Goal: Information Seeking & Learning: Learn about a topic

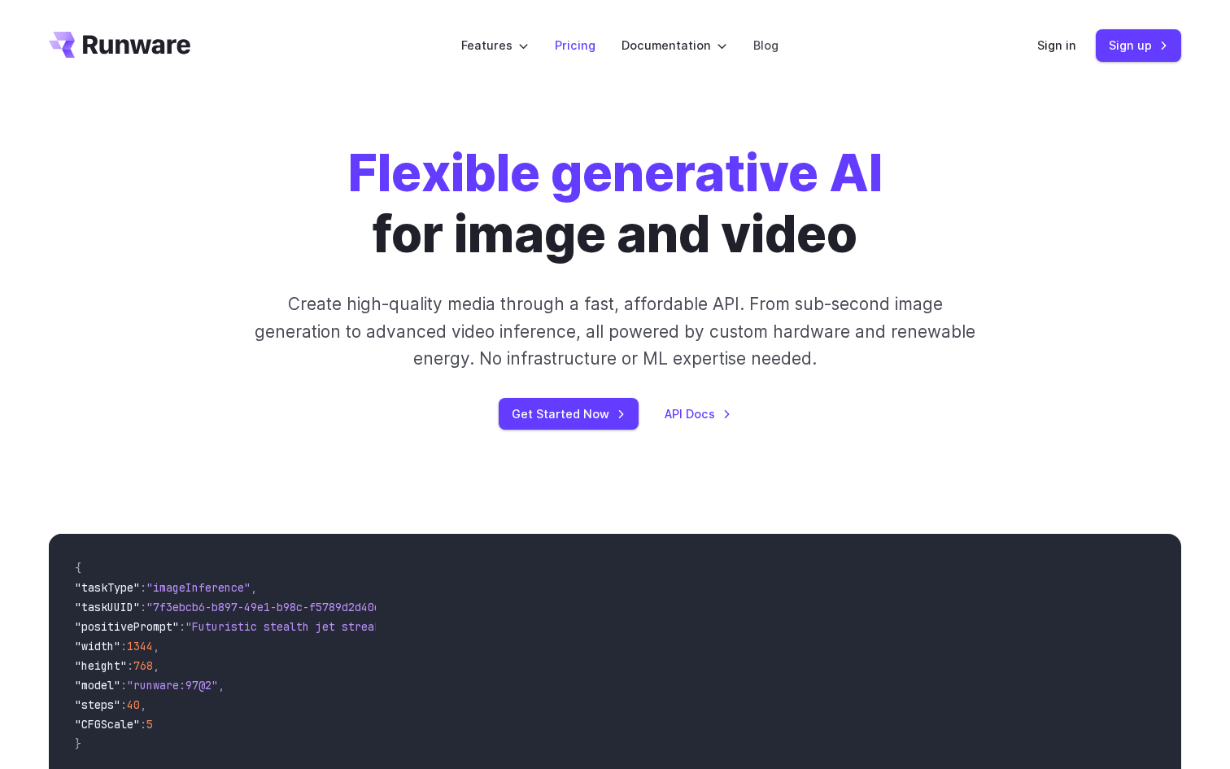
click at [573, 41] on link "Pricing" at bounding box center [575, 45] width 41 height 19
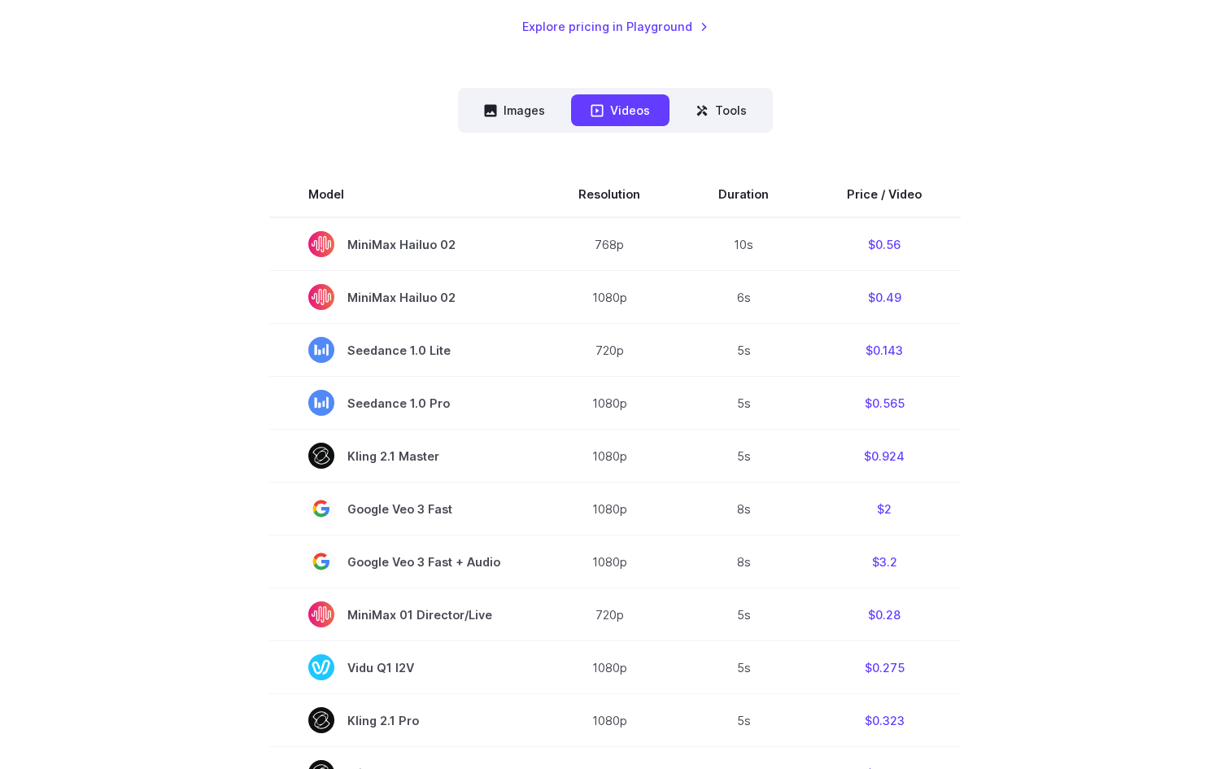
scroll to position [399, 0]
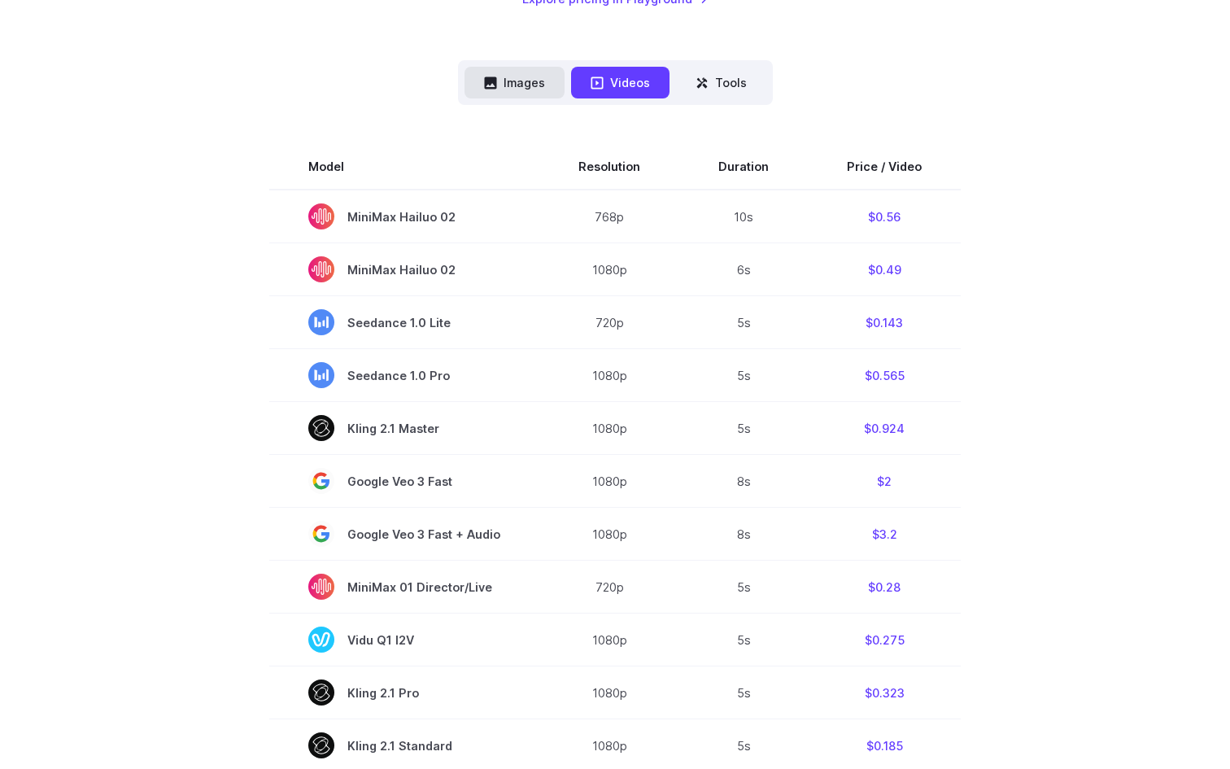
click at [517, 85] on button "Images" at bounding box center [514, 83] width 100 height 32
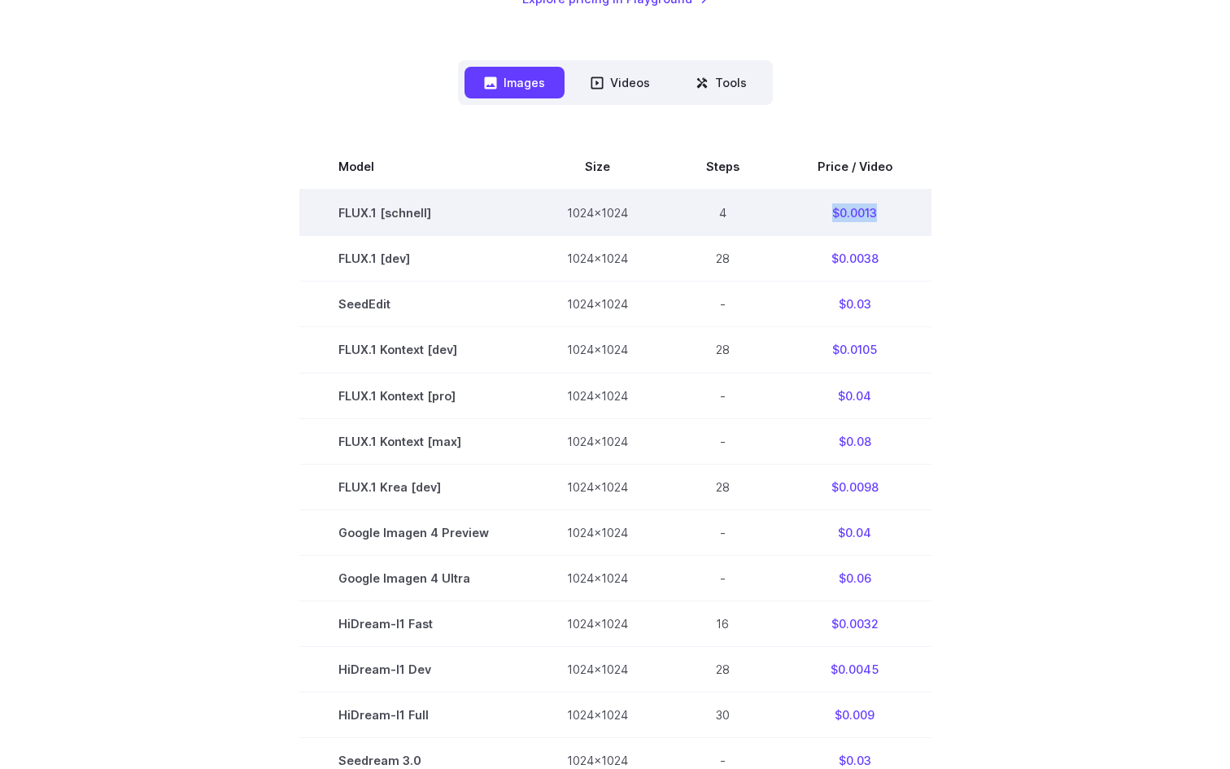
drag, startPoint x: 827, startPoint y: 213, endPoint x: 884, endPoint y: 213, distance: 56.9
click at [884, 213] on td "$0.0013" at bounding box center [854, 213] width 153 height 46
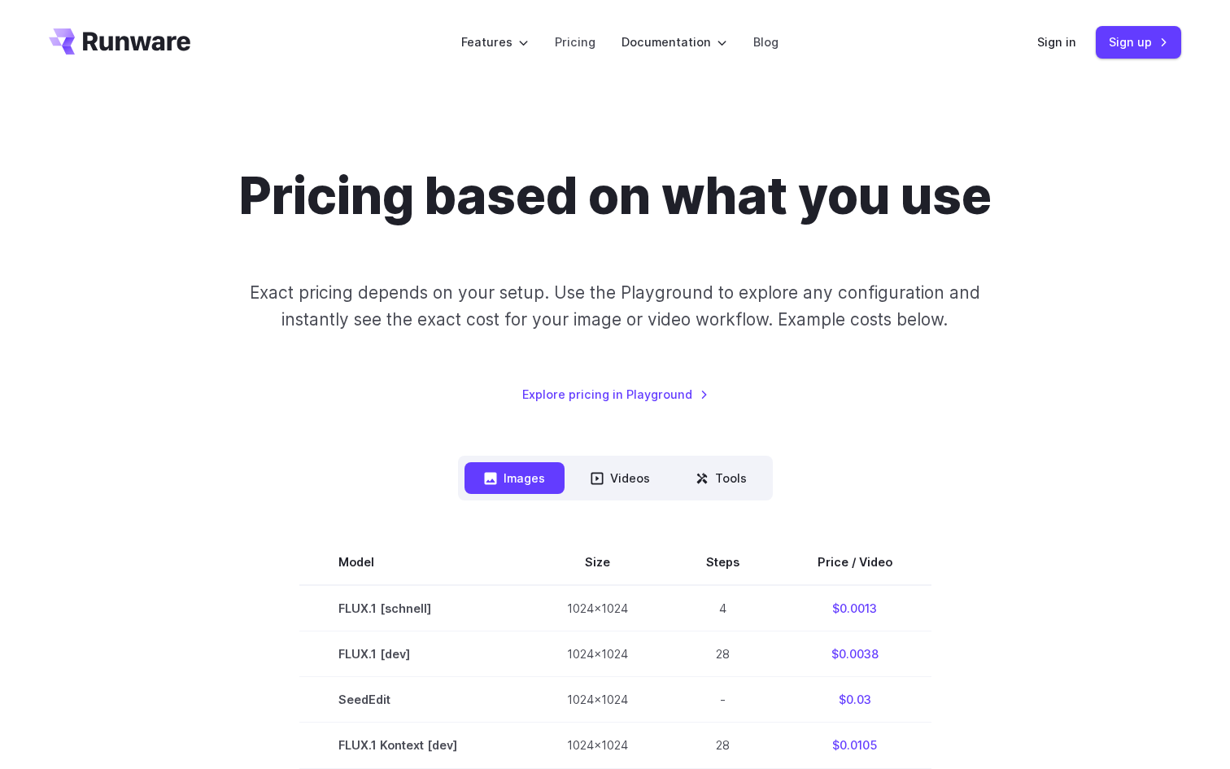
scroll to position [0, 0]
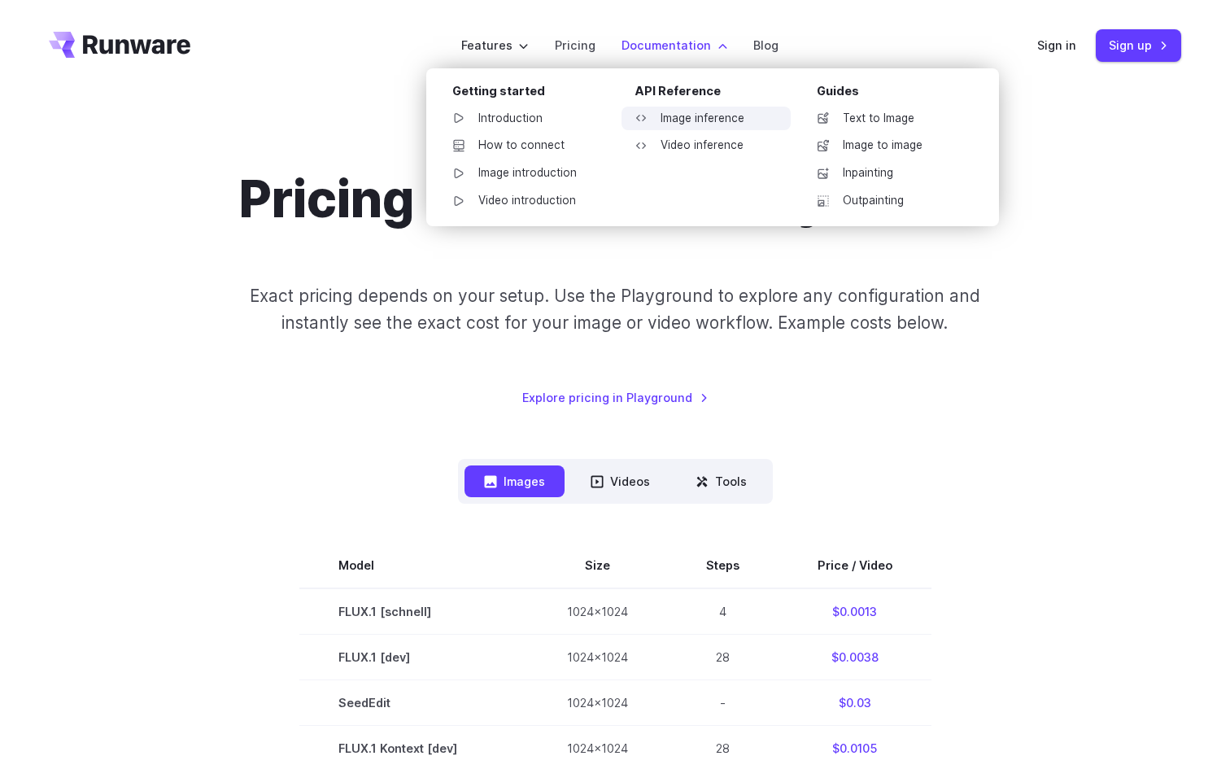
click at [695, 119] on link "Image inference" at bounding box center [705, 119] width 169 height 24
